Goal: Register for event/course

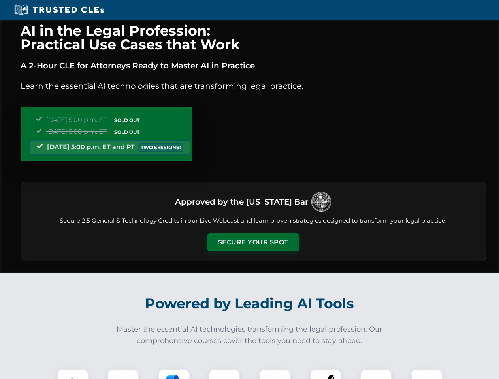
click at [253, 242] on button "Secure Your Spot" at bounding box center [253, 242] width 92 height 18
click at [73, 374] on img at bounding box center [72, 384] width 23 height 23
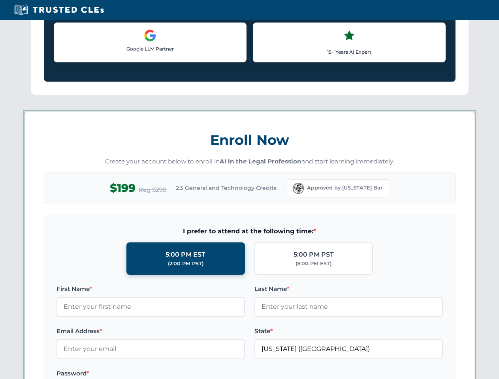
click at [174, 374] on label "Password *" at bounding box center [150, 373] width 188 height 9
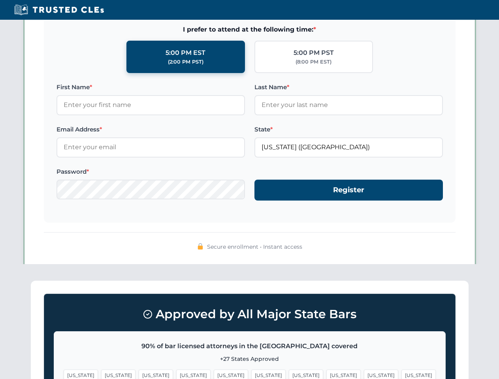
click at [364, 374] on span "[US_STATE]" at bounding box center [381, 374] width 34 height 11
